Goal: Task Accomplishment & Management: Manage account settings

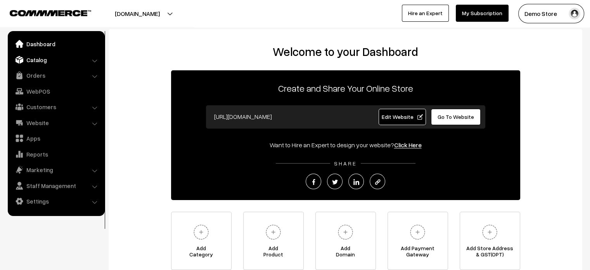
click at [60, 62] on link "Catalog" at bounding box center [56, 60] width 92 height 14
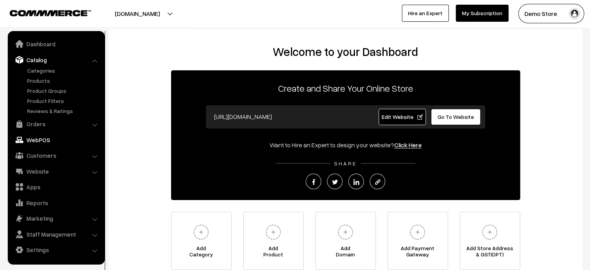
click at [50, 142] on link "WebPOS" at bounding box center [56, 140] width 92 height 14
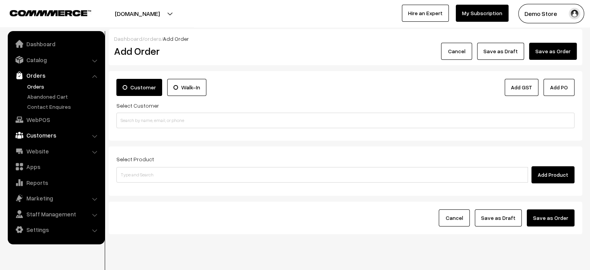
click at [58, 134] on link "Customers" at bounding box center [56, 135] width 92 height 14
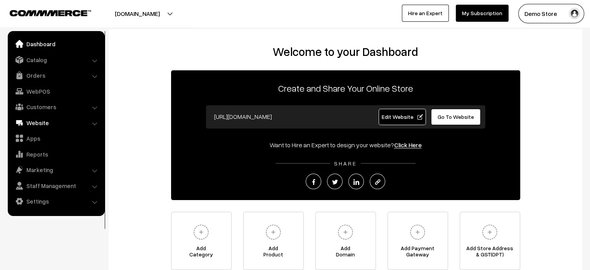
click at [51, 123] on link "Website" at bounding box center [56, 123] width 92 height 14
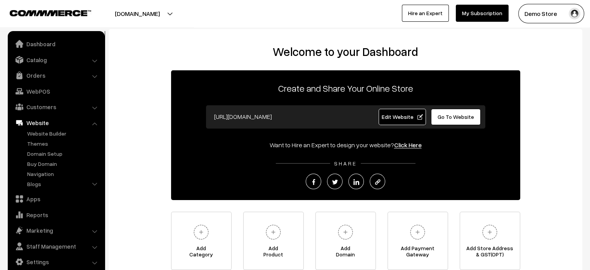
click at [94, 123] on li "Website Website Builder Authors" at bounding box center [56, 153] width 93 height 75
click at [51, 121] on link "Website" at bounding box center [56, 123] width 92 height 14
click at [40, 146] on link "Themes" at bounding box center [63, 143] width 77 height 8
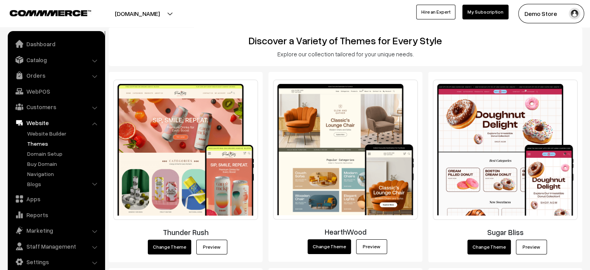
scroll to position [88, 0]
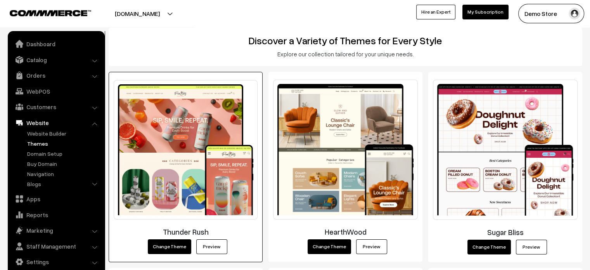
click at [210, 252] on link "Preview" at bounding box center [211, 246] width 31 height 15
click at [213, 249] on link "Preview" at bounding box center [211, 246] width 31 height 15
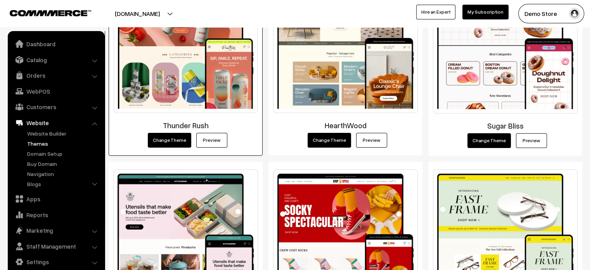
scroll to position [195, 0]
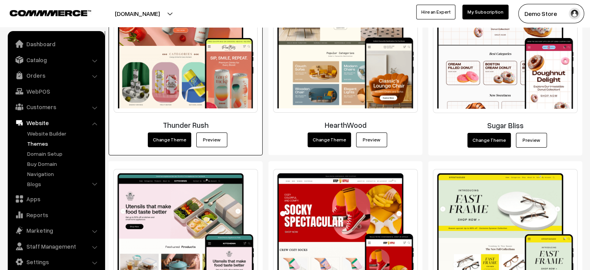
click at [212, 135] on link "Preview" at bounding box center [211, 139] width 31 height 15
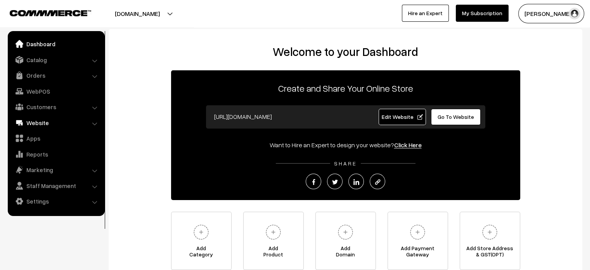
click at [45, 127] on link "Website" at bounding box center [56, 123] width 92 height 14
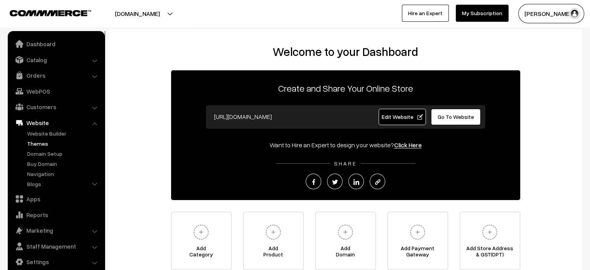
click at [39, 146] on link "Themes" at bounding box center [63, 143] width 77 height 8
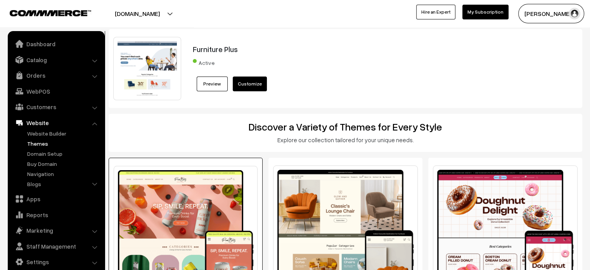
click at [236, 168] on img at bounding box center [186, 235] width 144 height 139
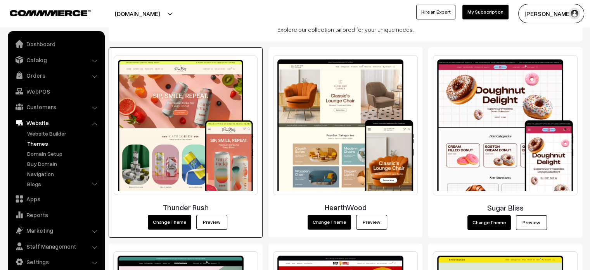
scroll to position [116, 0]
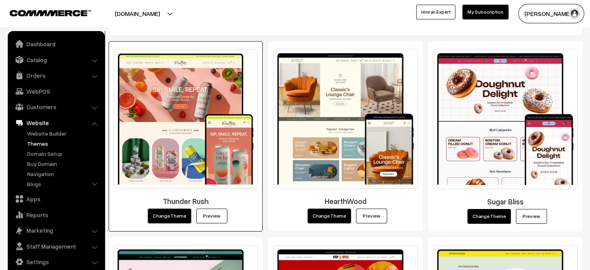
click at [216, 213] on link "Preview" at bounding box center [211, 215] width 31 height 15
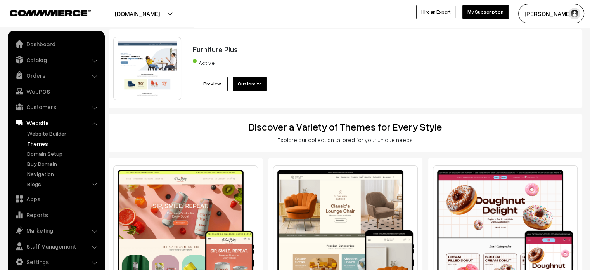
click at [187, 6] on button "[DOMAIN_NAME]" at bounding box center [137, 13] width 99 height 19
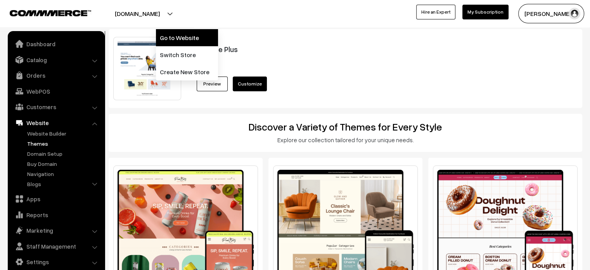
click at [202, 42] on link "Go to Website" at bounding box center [187, 37] width 62 height 17
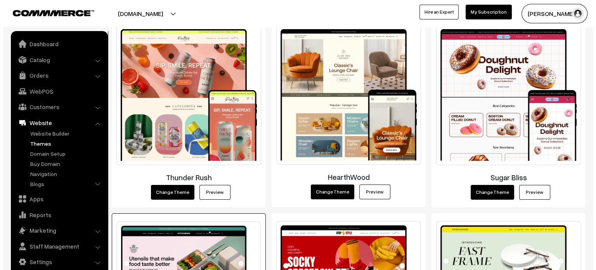
scroll to position [141, 0]
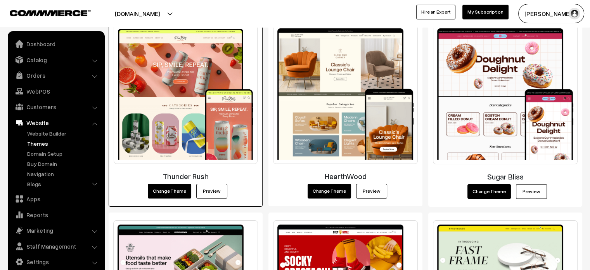
click at [168, 189] on button "Change Theme" at bounding box center [169, 191] width 43 height 15
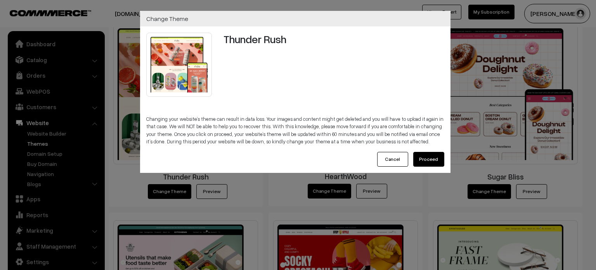
click at [429, 156] on button "Proceed" at bounding box center [428, 159] width 31 height 15
